Goal: Communication & Community: Answer question/provide support

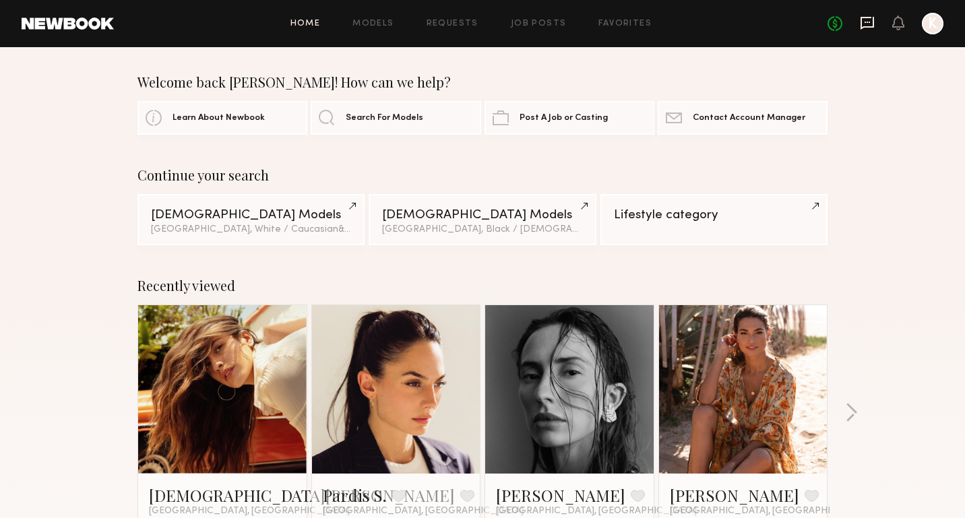
click at [867, 22] on icon at bounding box center [866, 22] width 5 height 1
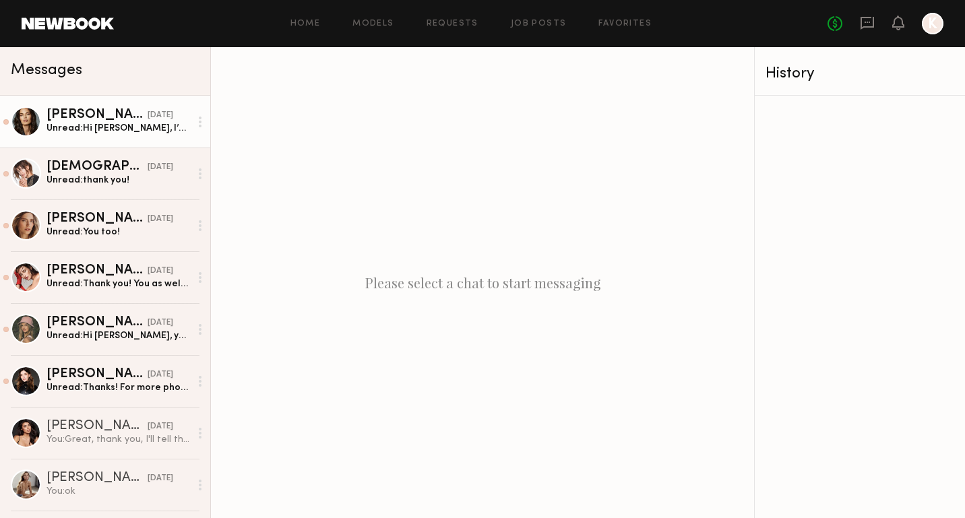
click at [112, 131] on div "Unread: Hi [PERSON_NAME], I’m in [US_STATE] right now but I’ll be back in LA at…" at bounding box center [117, 128] width 143 height 13
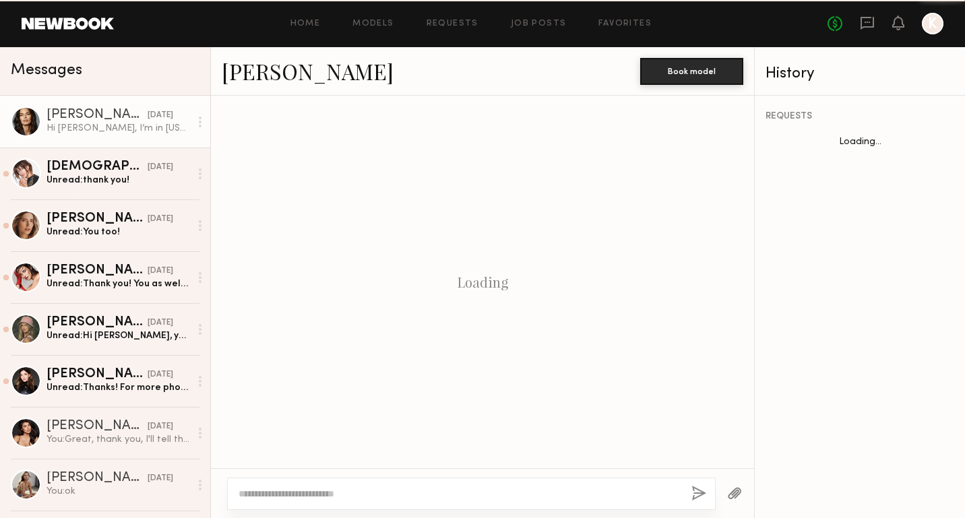
scroll to position [484, 0]
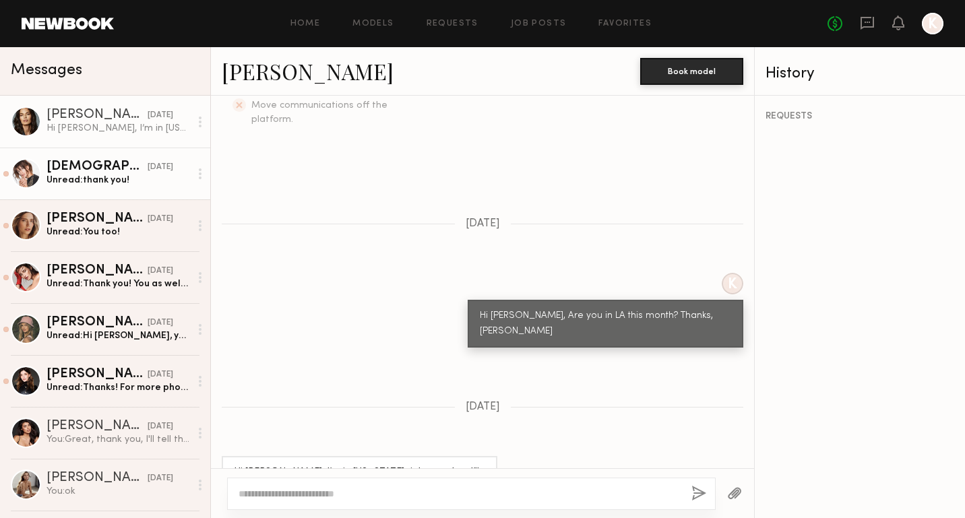
click at [108, 168] on div "[DEMOGRAPHIC_DATA][PERSON_NAME]" at bounding box center [96, 166] width 101 height 13
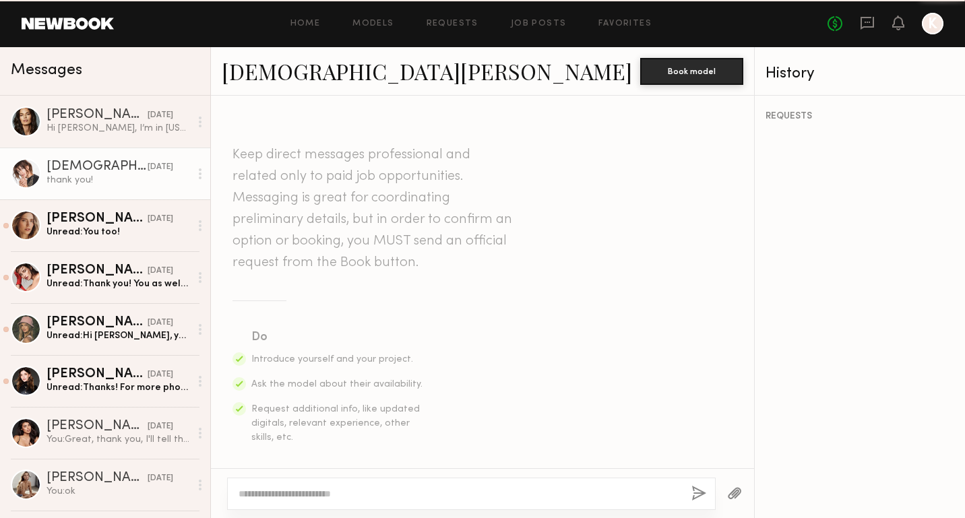
scroll to position [597, 0]
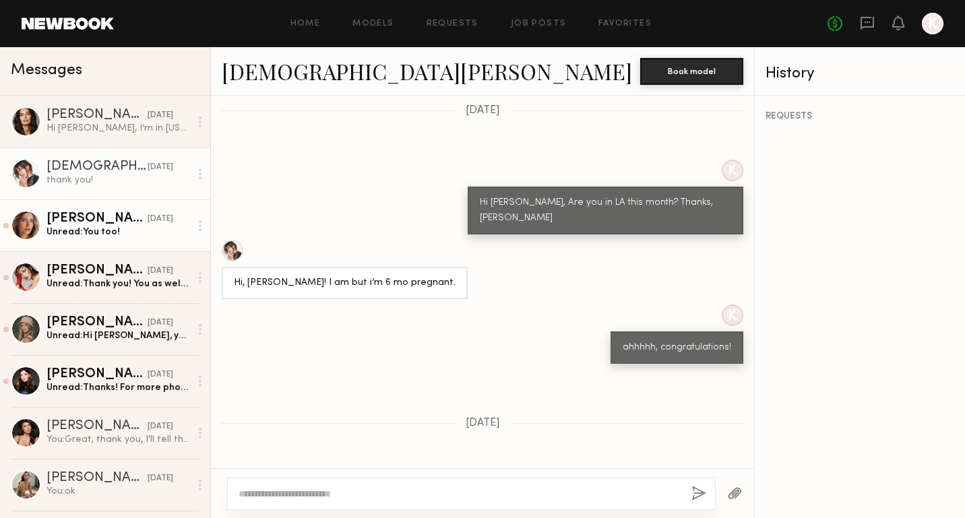
click at [98, 227] on div "Unread: You too!" at bounding box center [117, 232] width 143 height 13
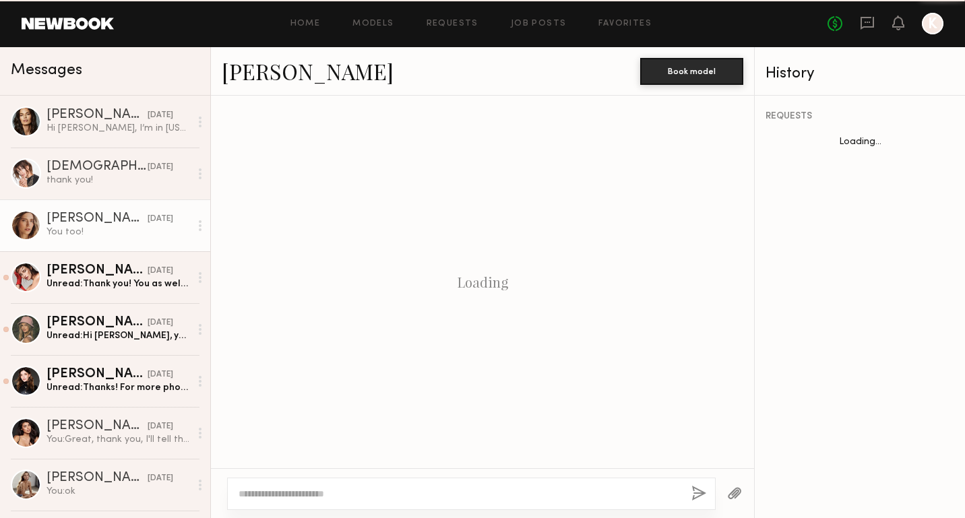
scroll to position [612, 0]
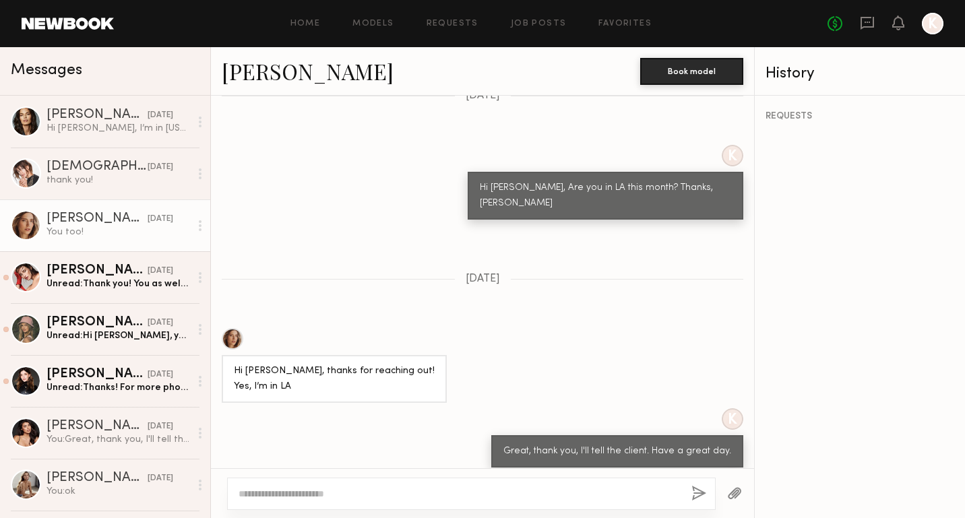
click at [237, 328] on div at bounding box center [233, 339] width 22 height 22
click at [350, 494] on textarea at bounding box center [459, 493] width 442 height 13
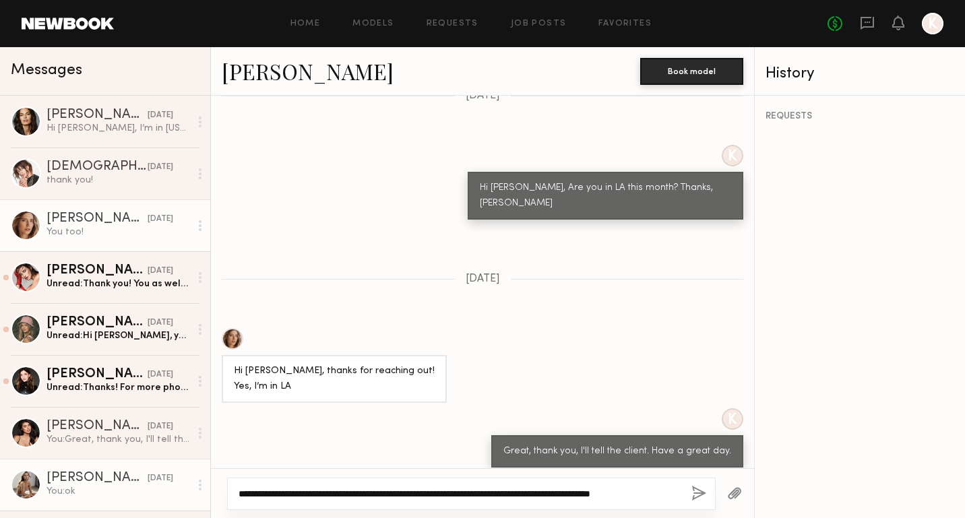
drag, startPoint x: 663, startPoint y: 494, endPoint x: 183, endPoint y: 489, distance: 480.3
click at [183, 489] on div "Messages [PERSON_NAME] [DATE] Hi [PERSON_NAME], I’m in [US_STATE] right now but…" at bounding box center [482, 282] width 965 height 471
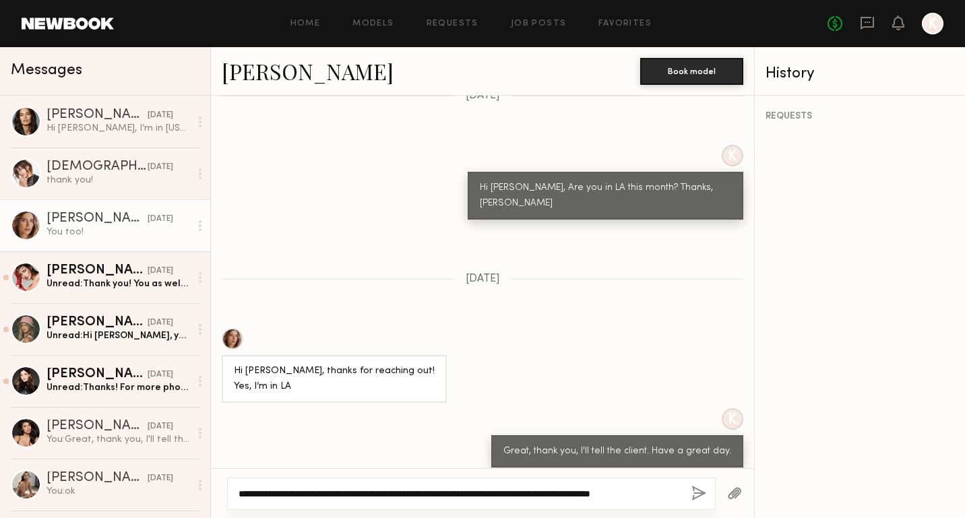
type textarea "**********"
click at [696, 496] on button "button" at bounding box center [698, 494] width 15 height 17
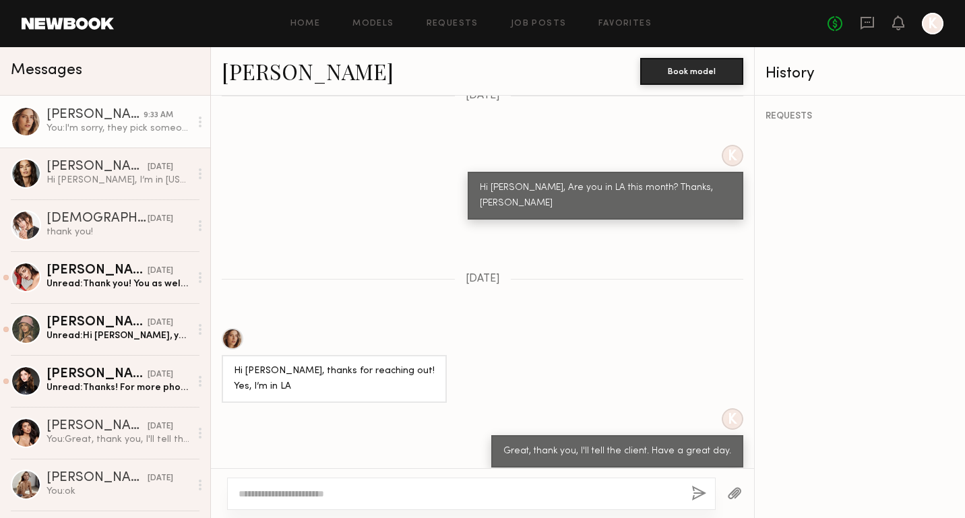
scroll to position [897, 0]
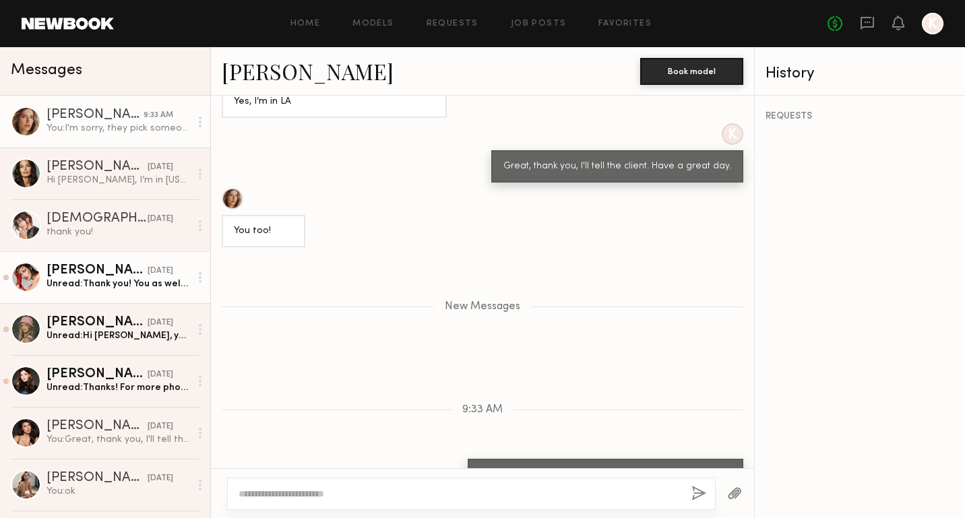
click at [88, 279] on div "Unread: Thank you! You as well ✨" at bounding box center [117, 283] width 143 height 13
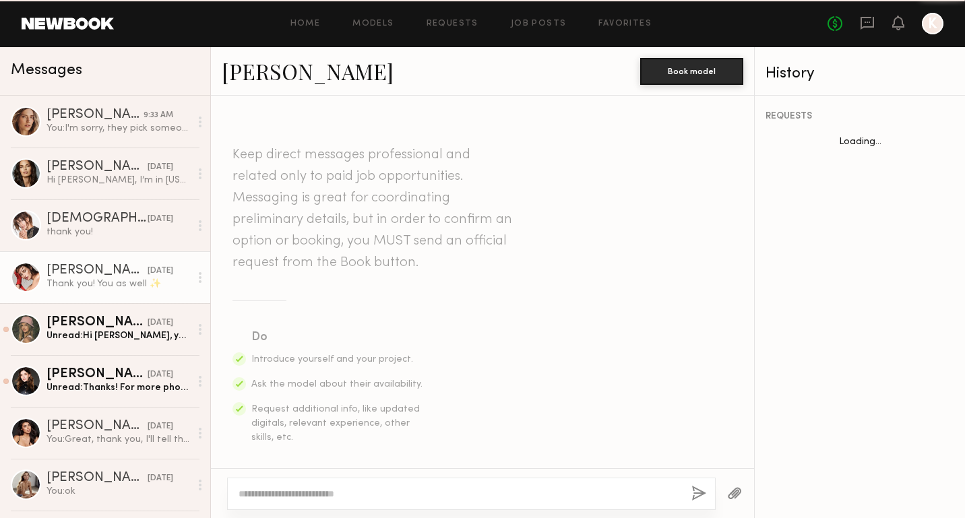
scroll to position [627, 0]
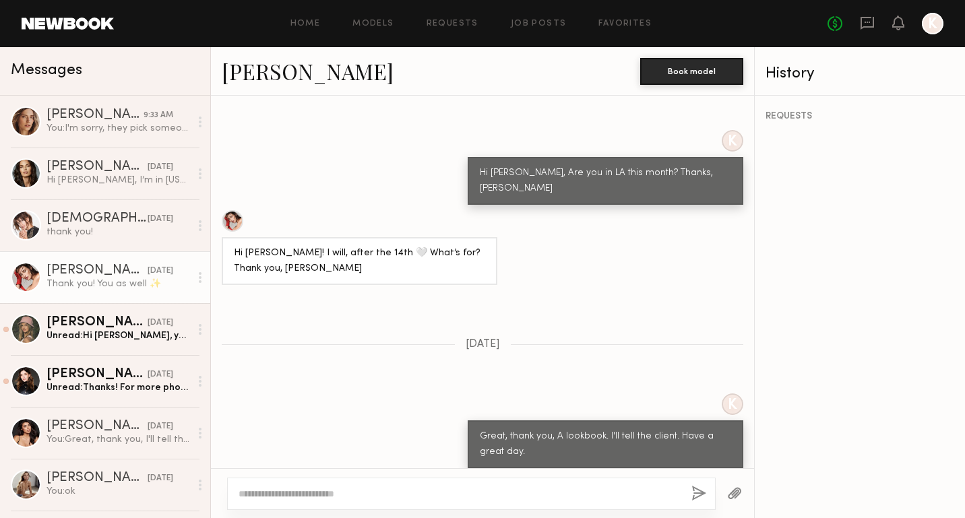
click at [382, 494] on textarea at bounding box center [459, 493] width 442 height 13
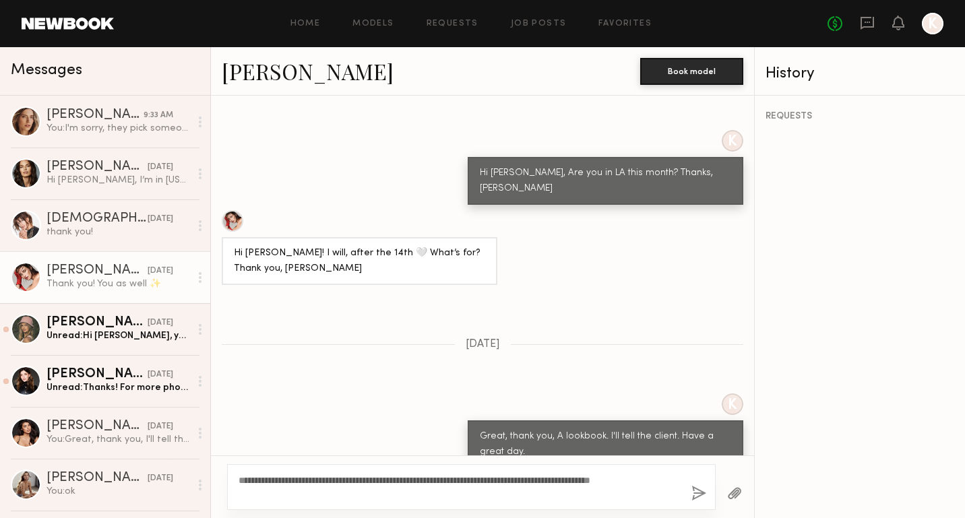
type textarea "**********"
click at [235, 210] on div at bounding box center [233, 221] width 22 height 22
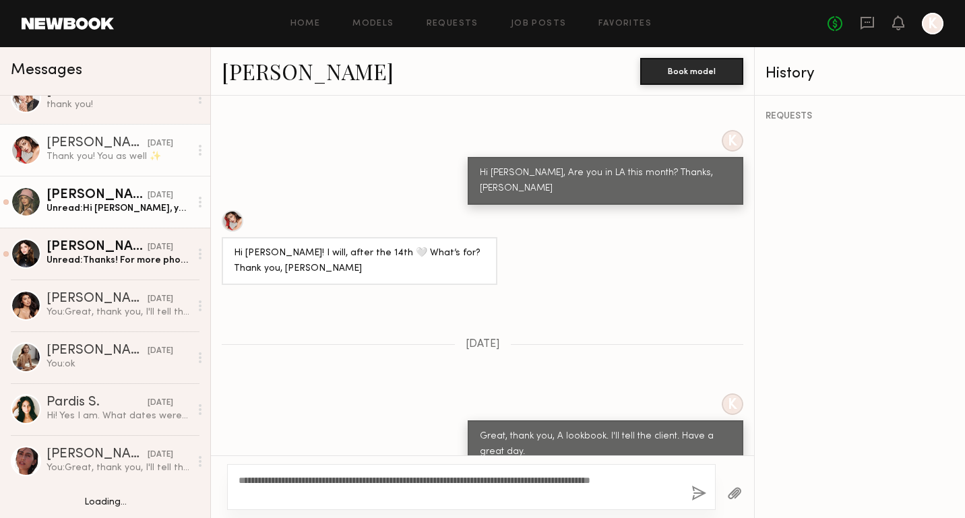
scroll to position [132, 0]
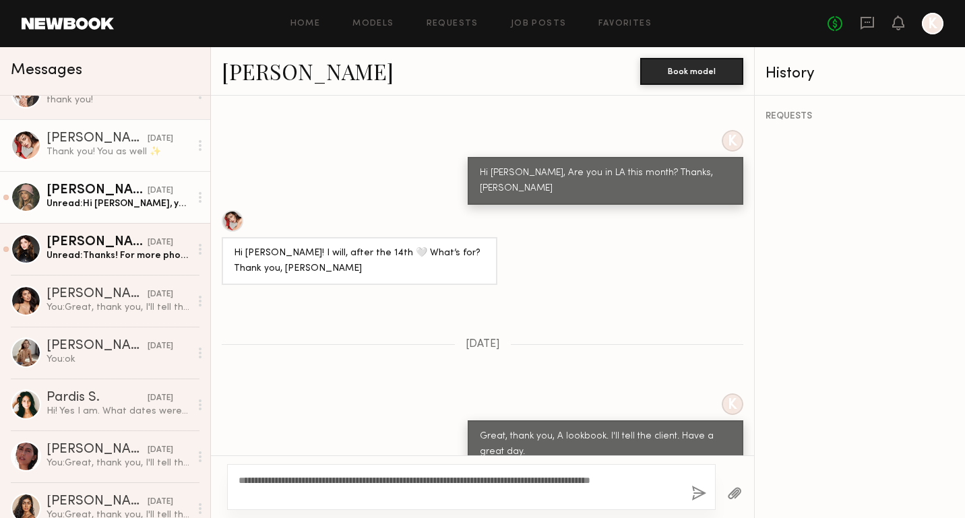
click at [106, 187] on div "[PERSON_NAME]" at bounding box center [96, 190] width 101 height 13
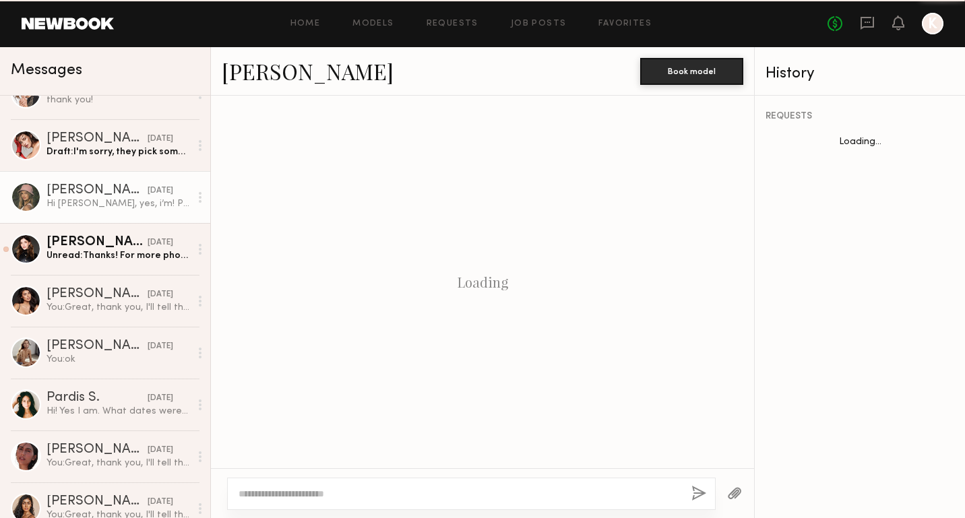
scroll to position [469, 0]
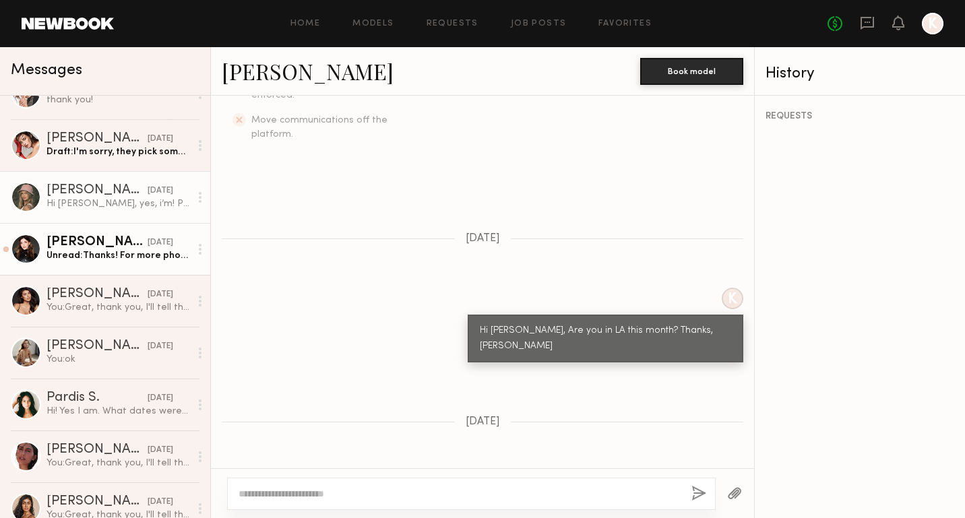
click at [115, 240] on div "[PERSON_NAME]" at bounding box center [96, 242] width 101 height 13
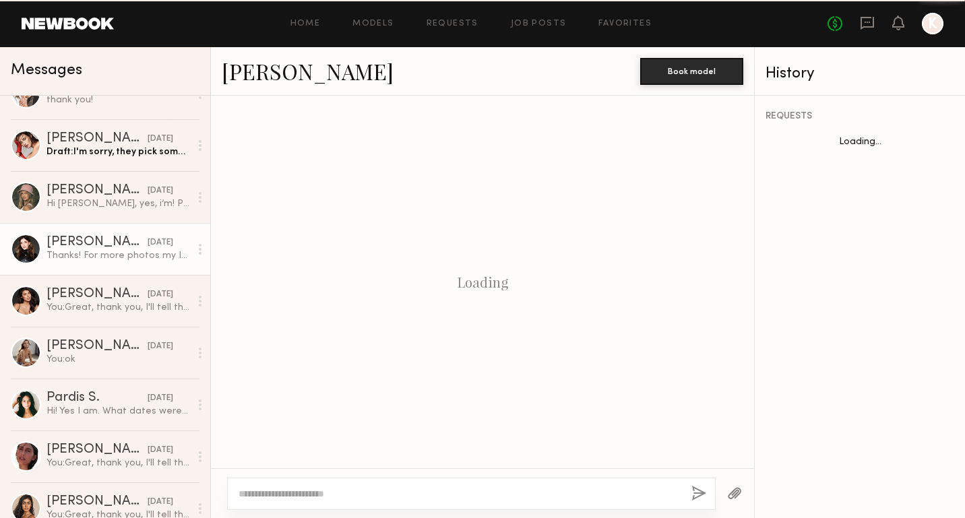
scroll to position [597, 0]
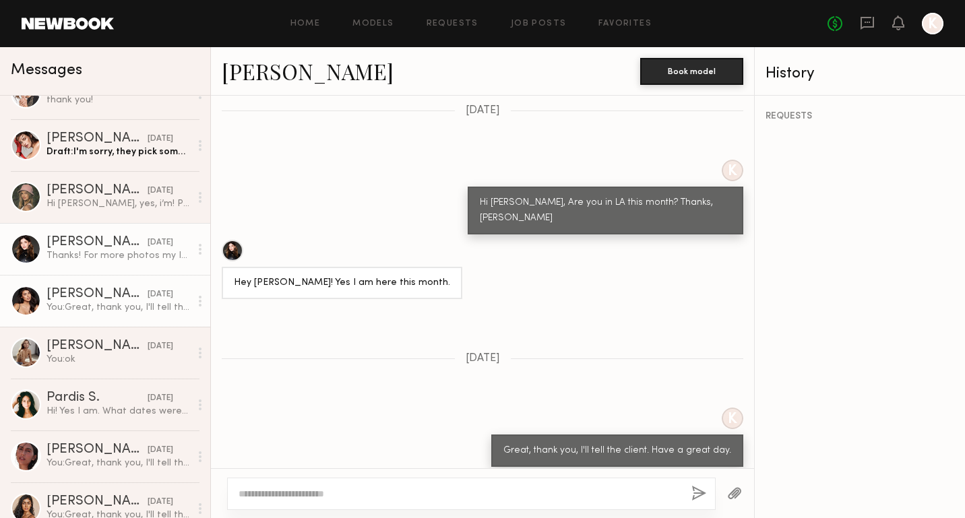
click at [118, 299] on div "[PERSON_NAME]" at bounding box center [96, 294] width 101 height 13
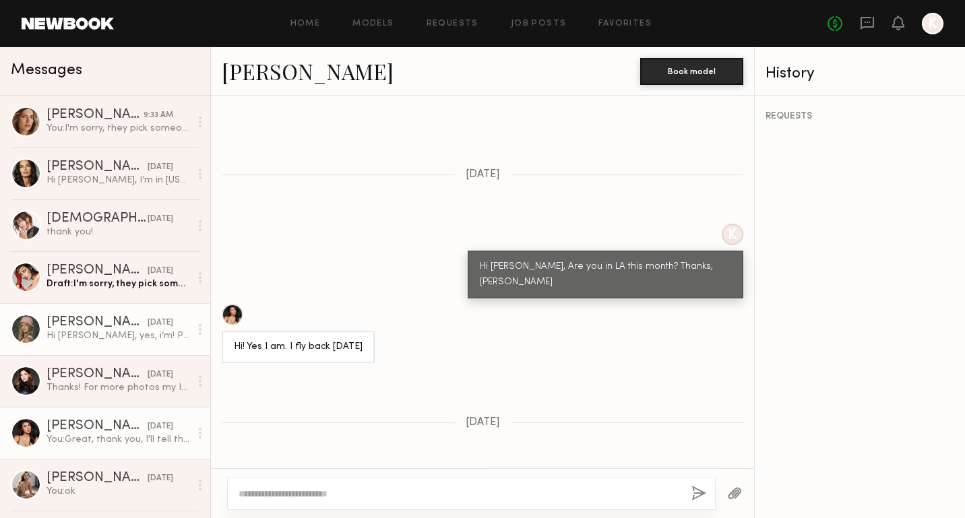
click at [129, 344] on link "[PERSON_NAME] [DATE] Hi [PERSON_NAME], yes, i’m! Please let me all the details,…" at bounding box center [105, 329] width 210 height 52
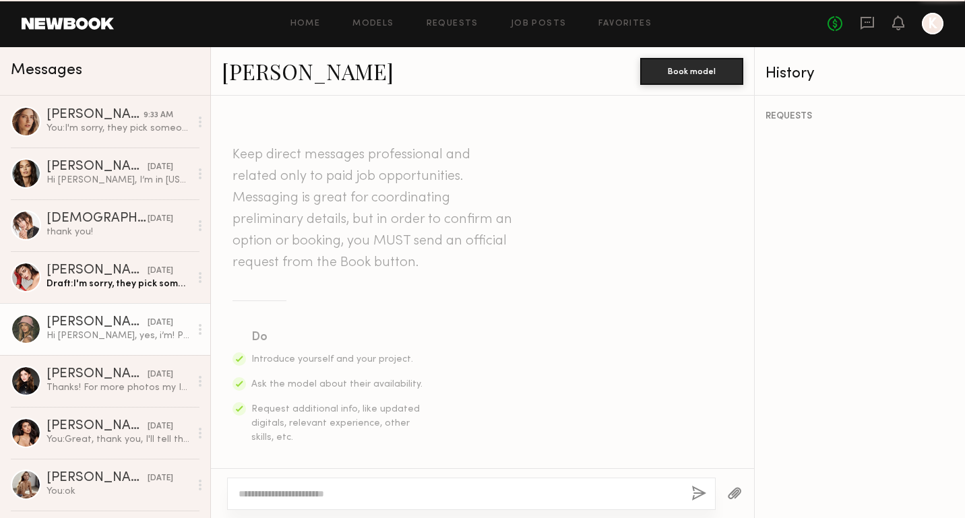
scroll to position [469, 0]
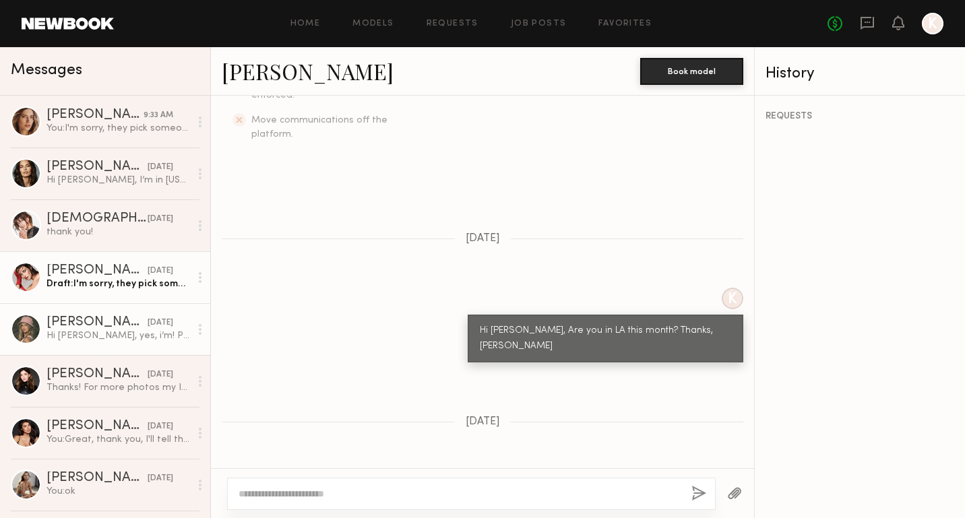
click at [137, 286] on div "Draft: I'm sorry, they pick someone else but I'll keep you in mind. If you ever…" at bounding box center [117, 283] width 143 height 13
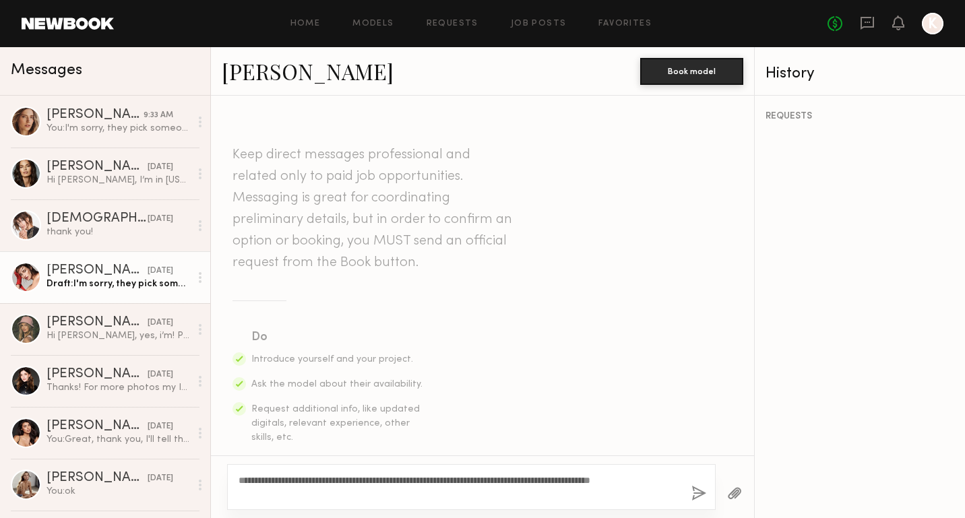
scroll to position [627, 0]
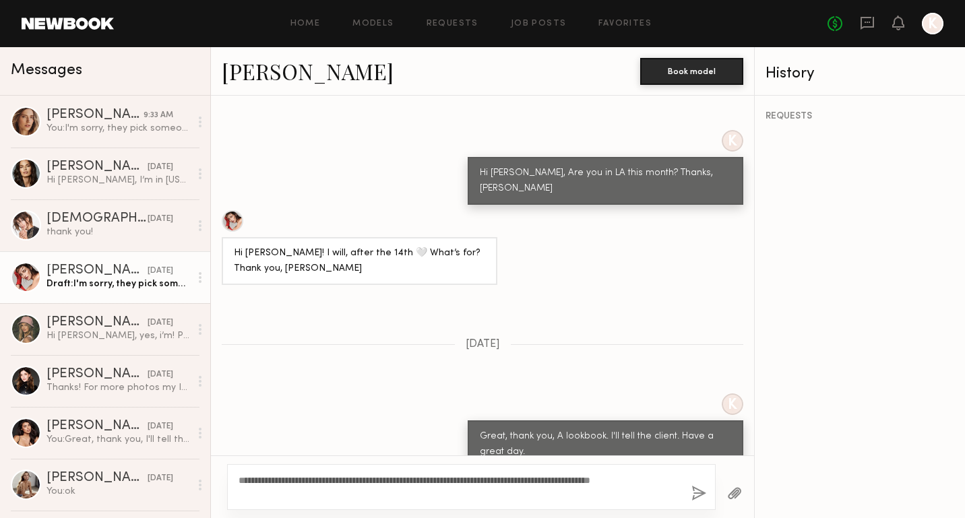
click at [697, 494] on button "button" at bounding box center [698, 494] width 15 height 17
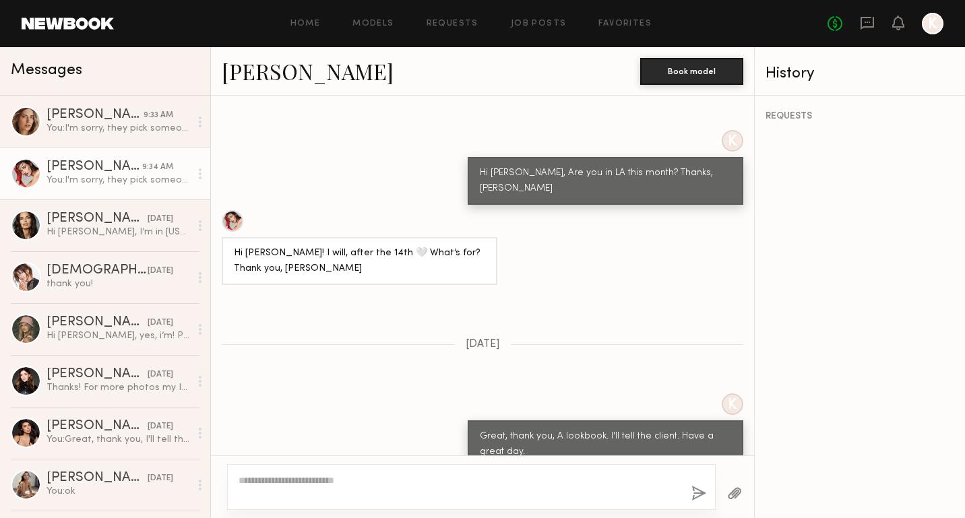
scroll to position [912, 0]
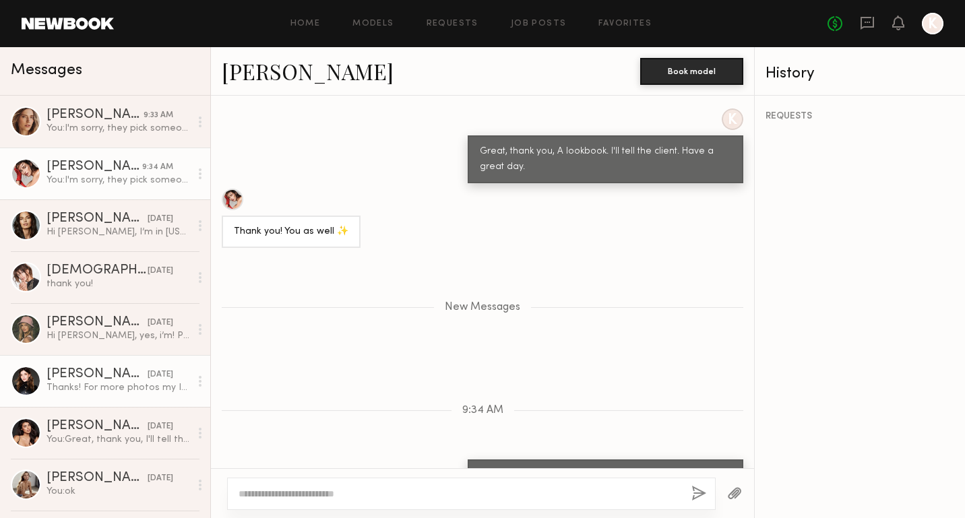
click at [114, 381] on div "[PERSON_NAME]" at bounding box center [96, 374] width 101 height 13
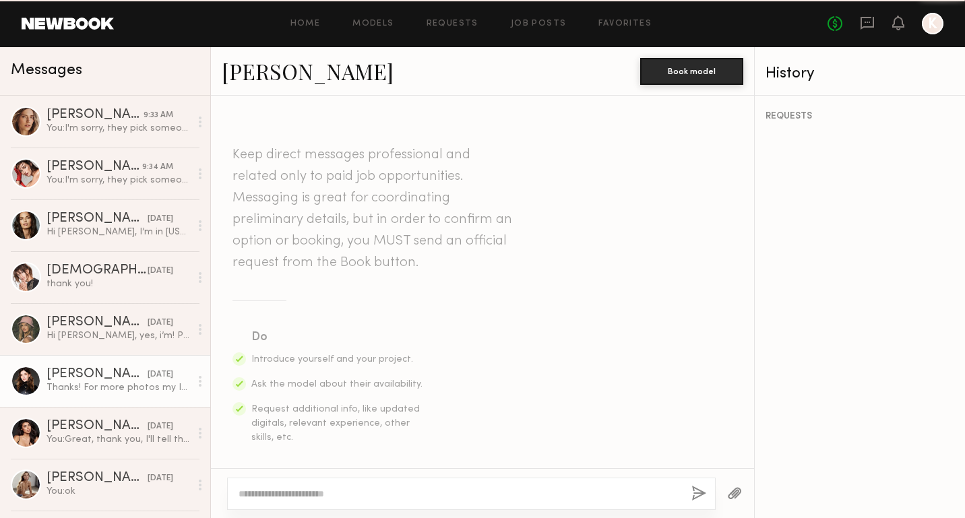
scroll to position [597, 0]
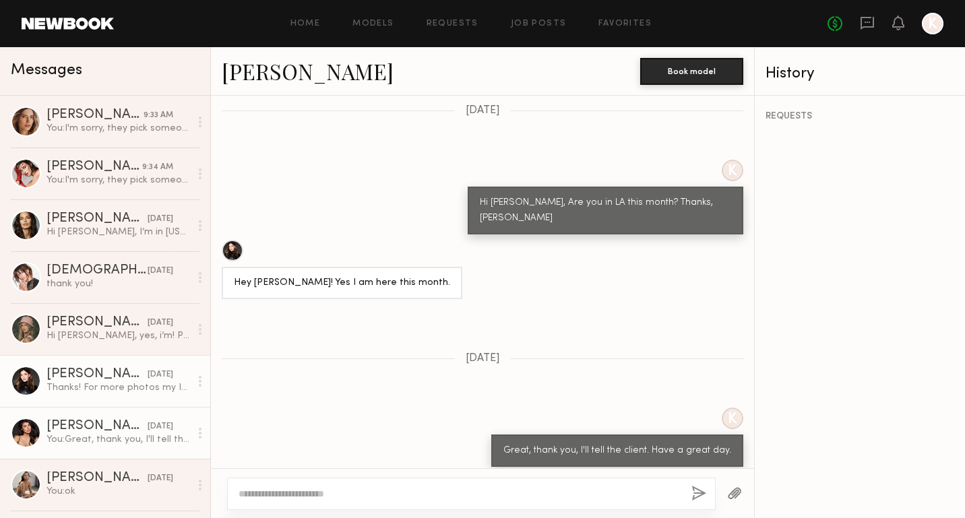
click at [118, 422] on div "[PERSON_NAME]" at bounding box center [96, 426] width 101 height 13
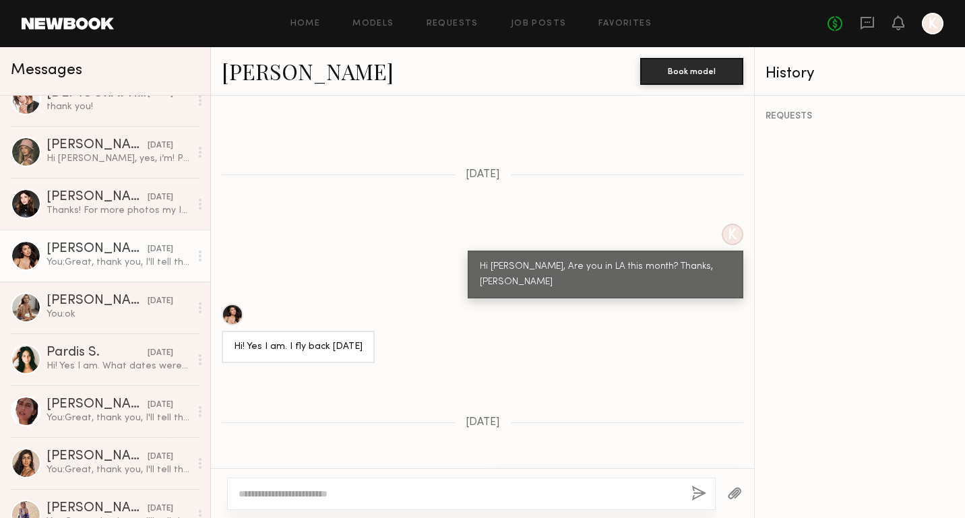
scroll to position [179, 0]
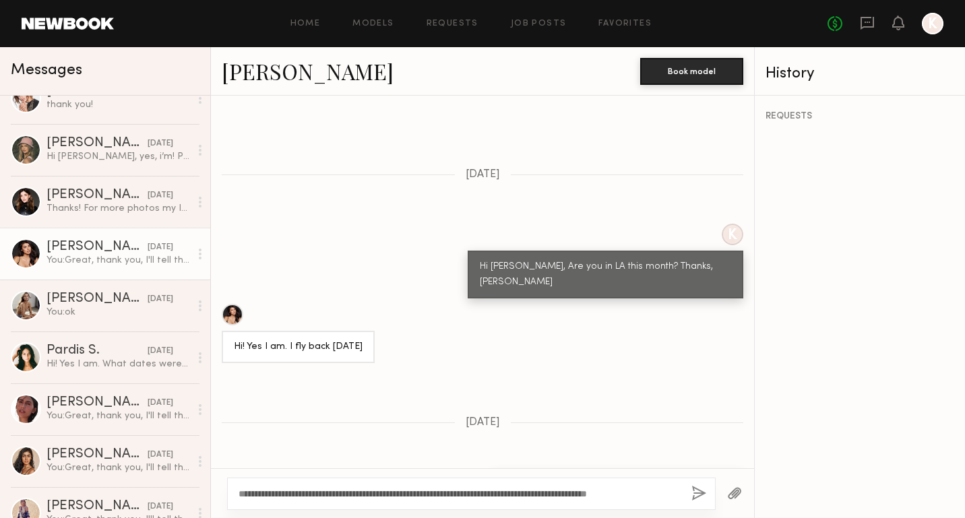
type textarea "**********"
click at [698, 496] on button "button" at bounding box center [698, 494] width 15 height 17
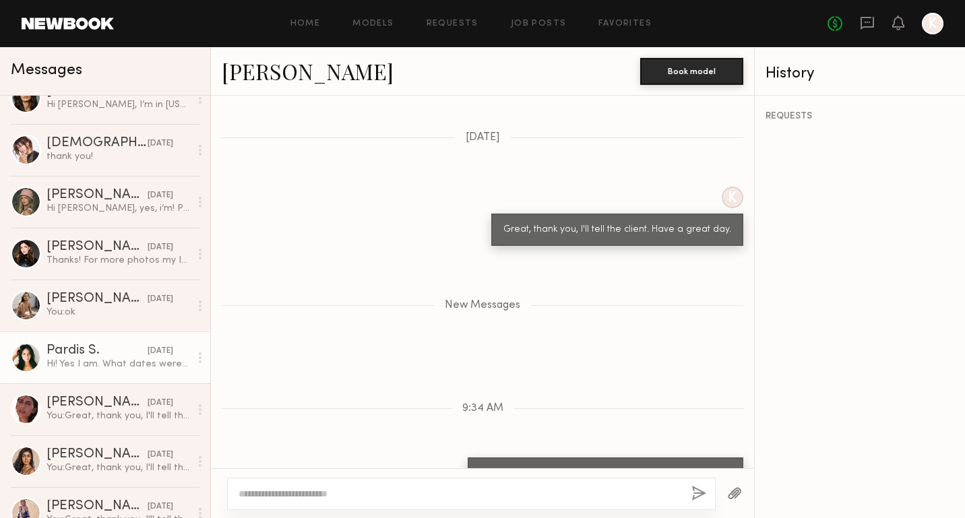
scroll to position [204, 0]
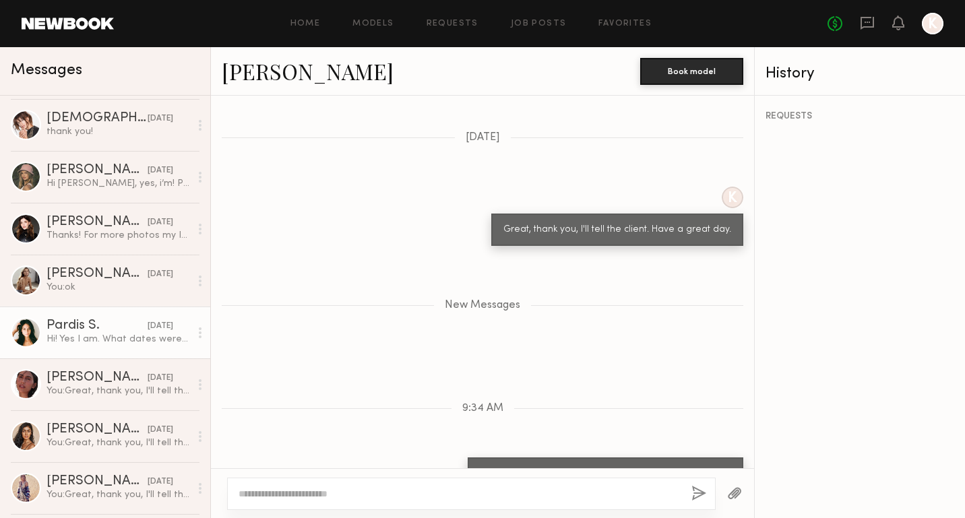
click at [145, 338] on div "Hi! Yes I am. What dates were you thinking?" at bounding box center [117, 339] width 143 height 13
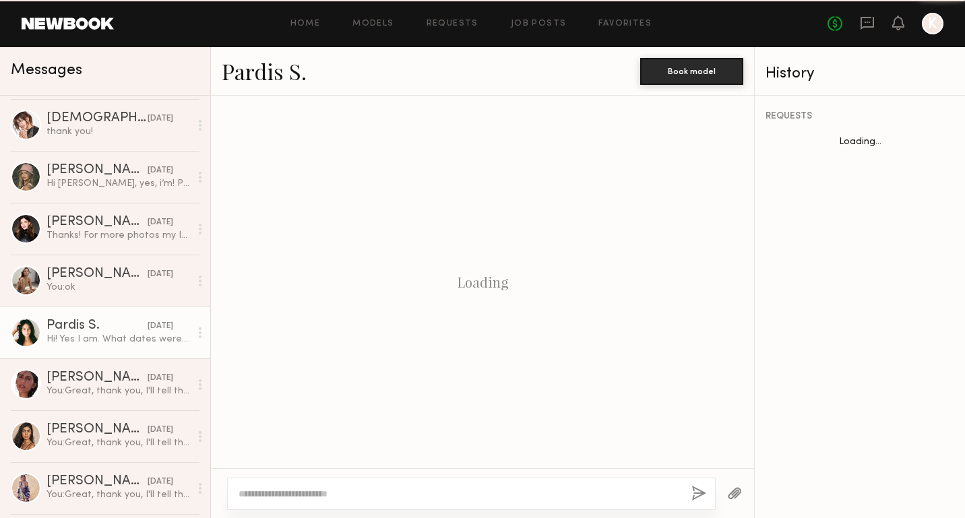
scroll to position [366, 0]
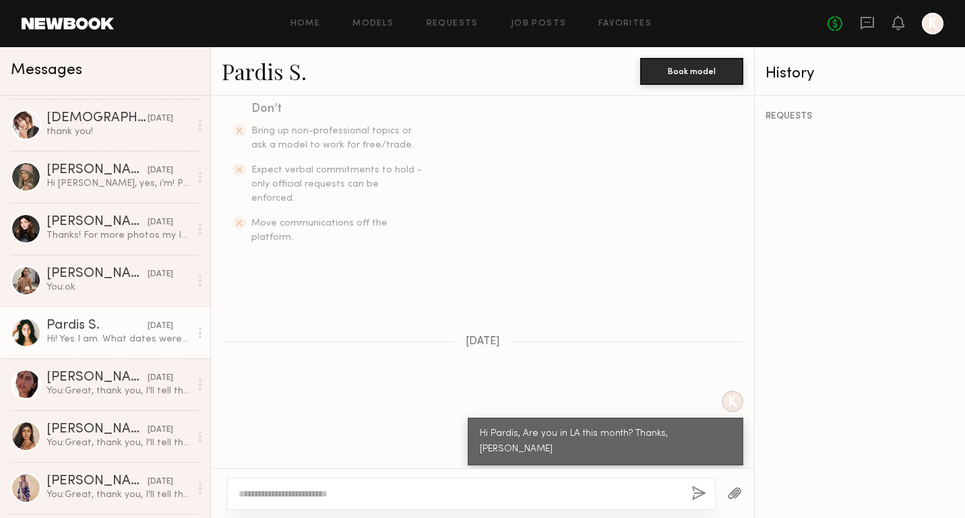
click at [30, 331] on div at bounding box center [26, 332] width 30 height 30
click at [271, 77] on link "Pardis S." at bounding box center [264, 71] width 85 height 29
click at [428, 494] on textarea at bounding box center [459, 493] width 442 height 13
paste textarea "**********"
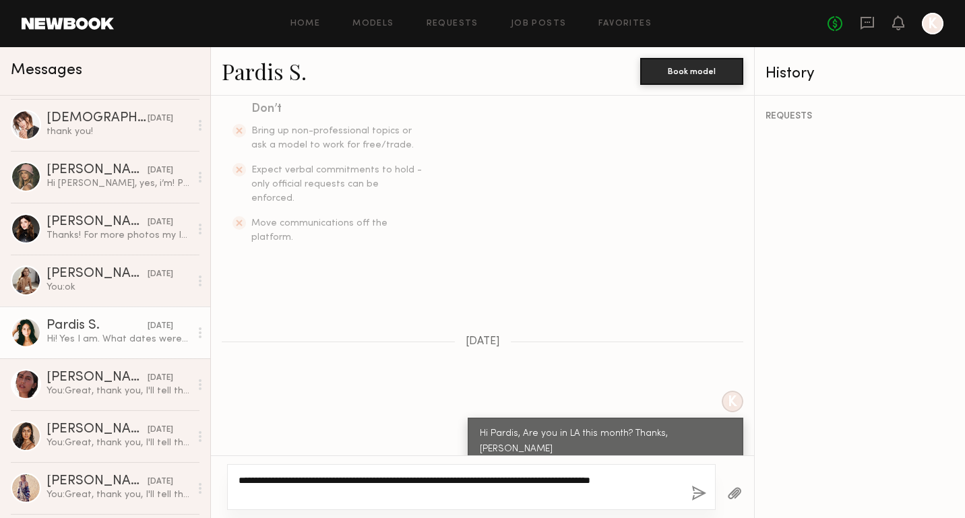
type textarea "**********"
click at [694, 490] on button "button" at bounding box center [698, 494] width 15 height 17
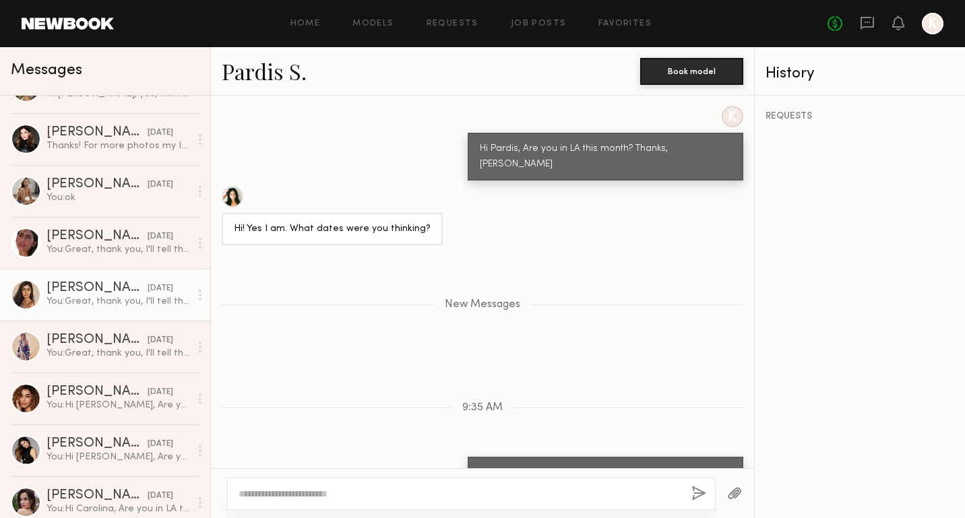
scroll to position [356, 0]
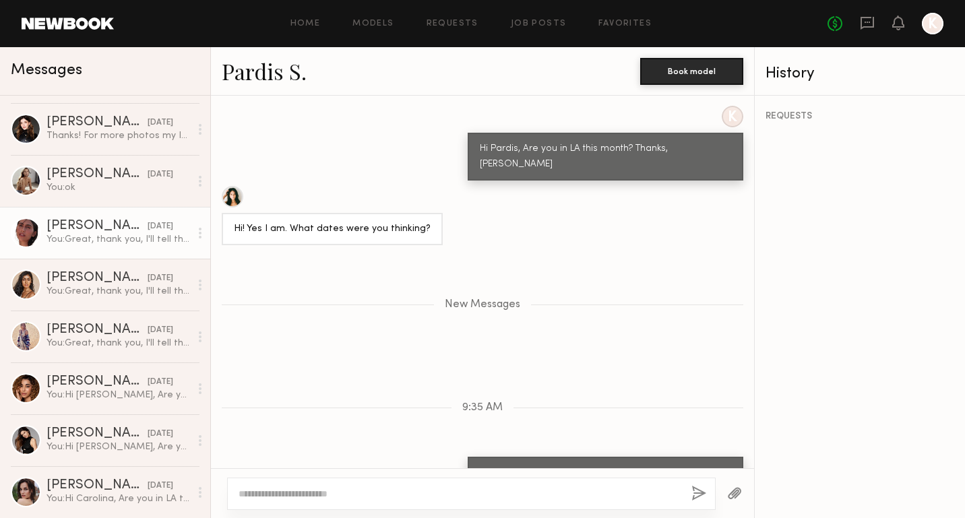
click at [108, 230] on div "[PERSON_NAME]" at bounding box center [96, 226] width 101 height 13
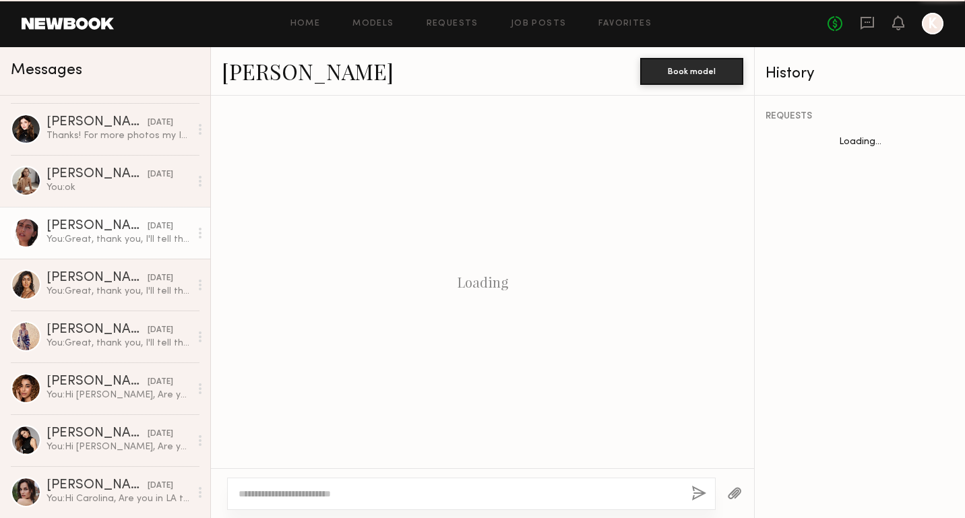
scroll to position [430, 0]
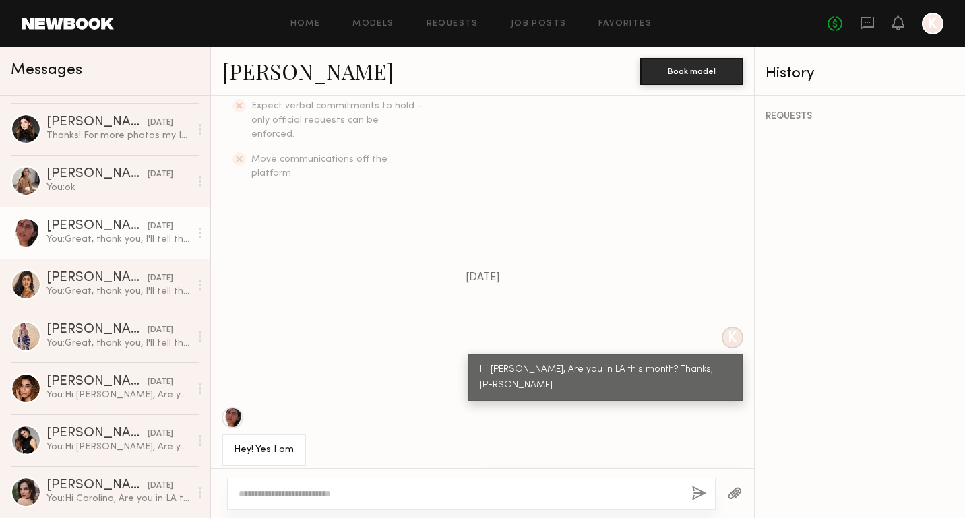
click at [415, 496] on textarea at bounding box center [459, 493] width 442 height 13
type textarea "**********"
click at [692, 493] on button "button" at bounding box center [698, 494] width 15 height 17
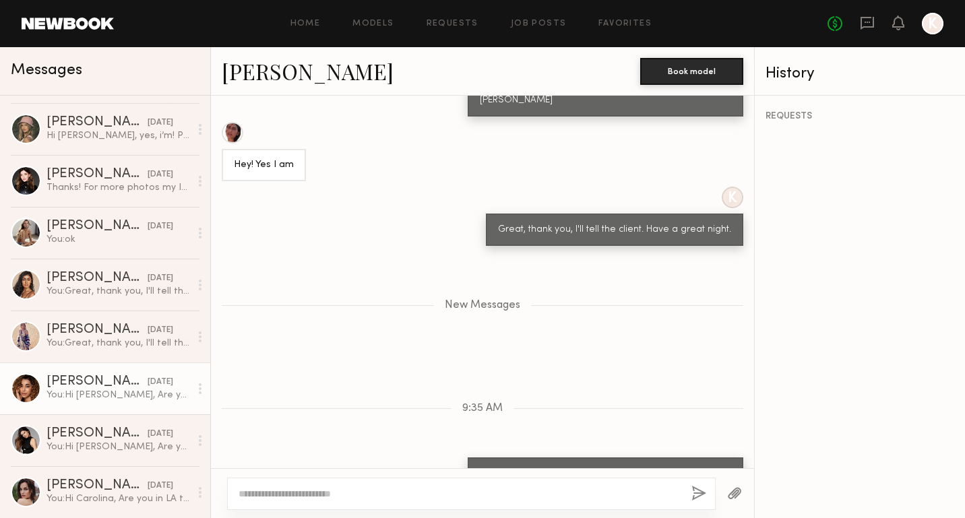
click at [113, 387] on div "[PERSON_NAME]" at bounding box center [96, 381] width 101 height 13
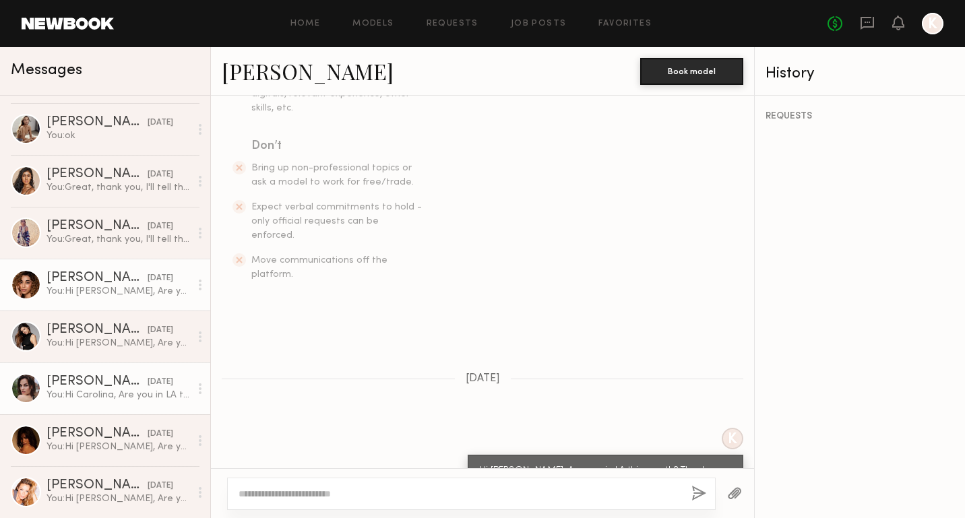
scroll to position [459, 0]
click at [109, 400] on div "You: Hi [PERSON_NAME], Are you in LA this month? Thanks, [PERSON_NAME]" at bounding box center [117, 395] width 143 height 13
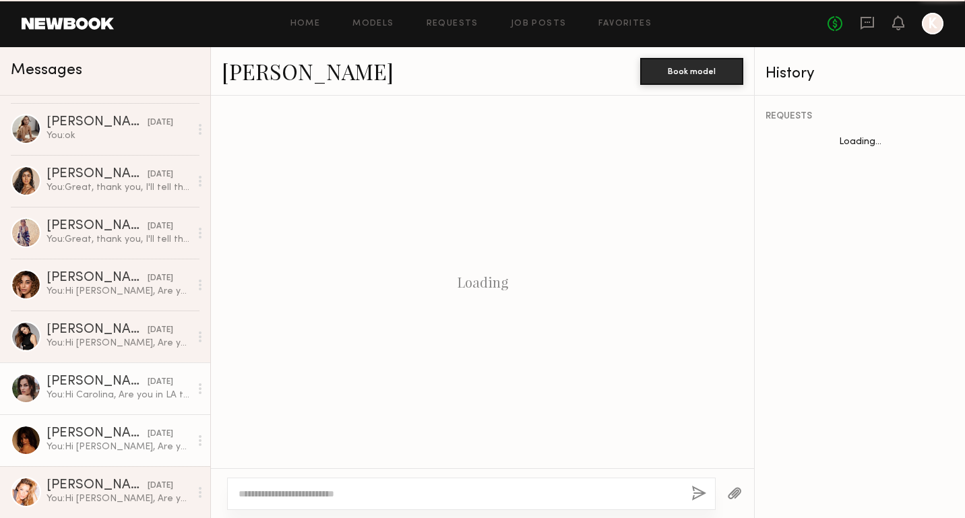
scroll to position [329, 0]
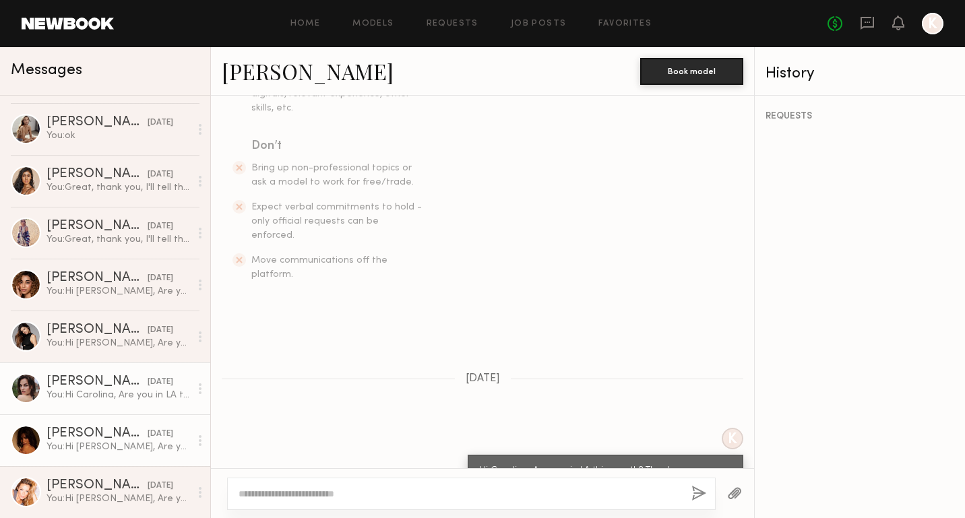
click at [117, 443] on div "You: Hi [PERSON_NAME], Are you in LA this month? Thanks, [PERSON_NAME]" at bounding box center [117, 446] width 143 height 13
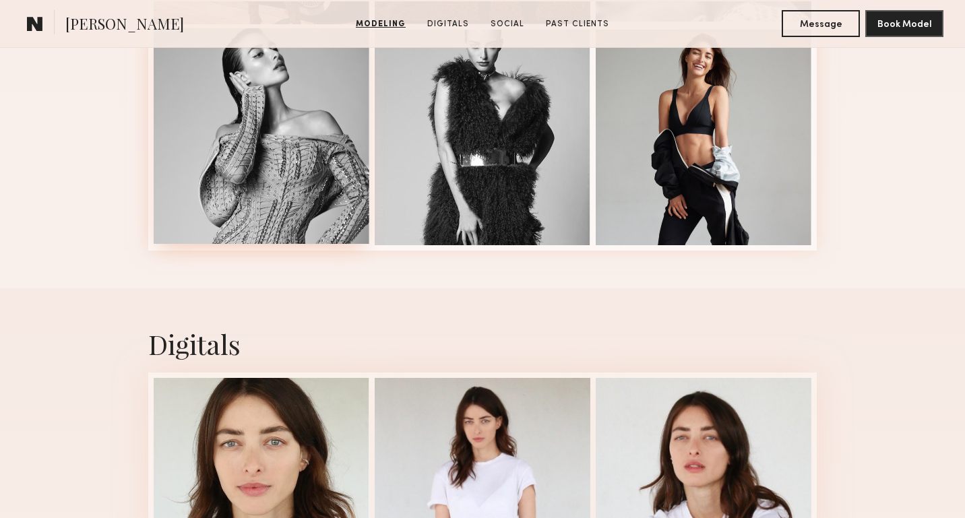
scroll to position [1235, 0]
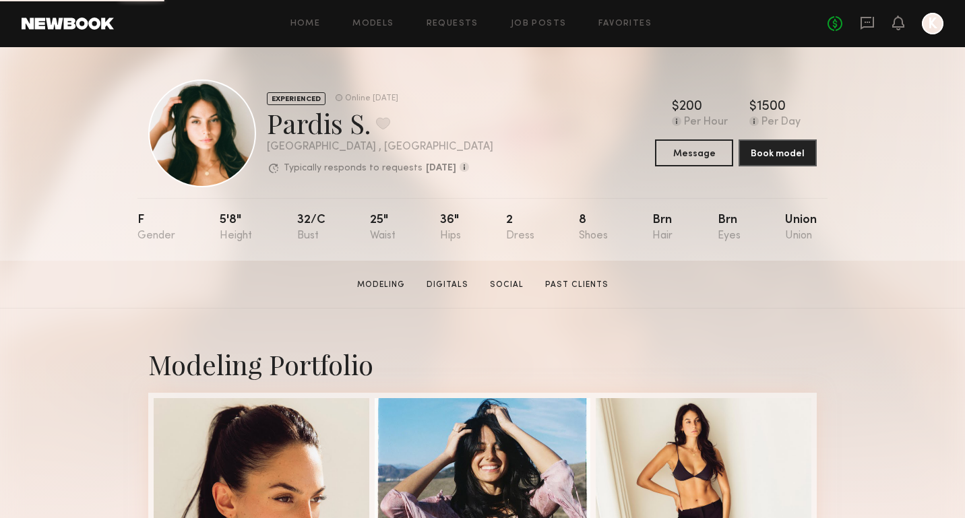
scroll to position [376, 0]
